Goal: Go to known website: Go to known website

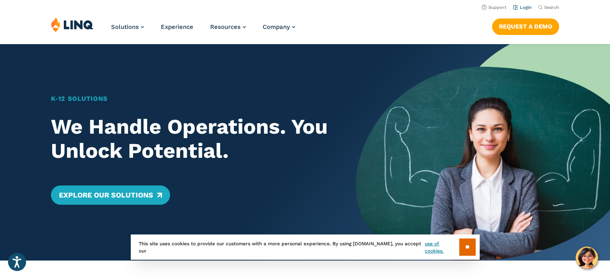
click at [527, 6] on link "Login" at bounding box center [522, 7] width 19 height 5
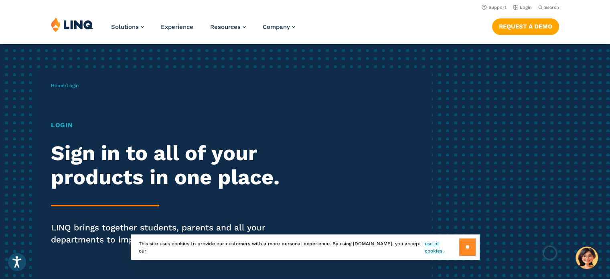
click at [472, 248] on input "**" at bounding box center [467, 246] width 16 height 17
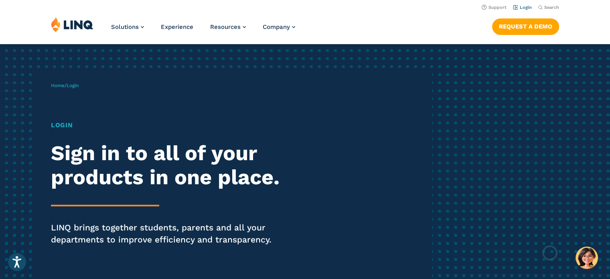
click at [524, 10] on link "Login" at bounding box center [522, 7] width 19 height 5
click at [527, 8] on link "Login" at bounding box center [522, 7] width 19 height 5
click at [65, 125] on h1 "Login" at bounding box center [168, 125] width 235 height 10
click at [75, 83] on span "Login" at bounding box center [73, 86] width 12 height 6
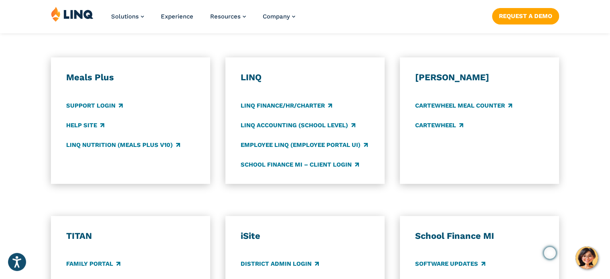
scroll to position [428, 0]
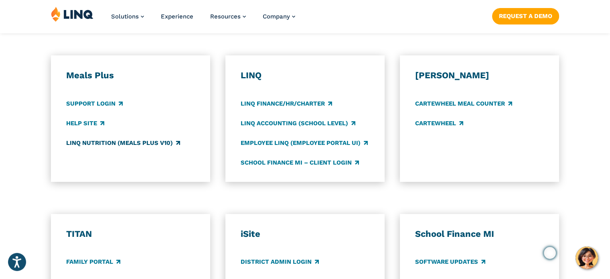
click at [92, 142] on link "LINQ Nutrition (Meals Plus v10)" at bounding box center [123, 142] width 114 height 9
